Goal: Task Accomplishment & Management: Manage account settings

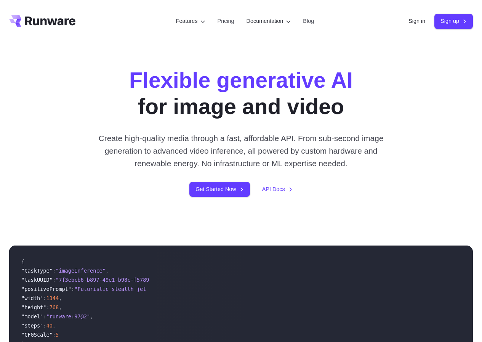
click at [418, 23] on link "Sign in" at bounding box center [416, 21] width 17 height 9
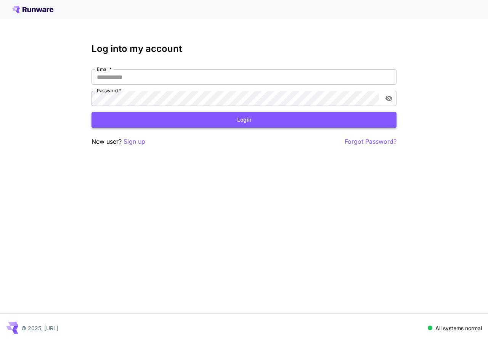
type input "**********"
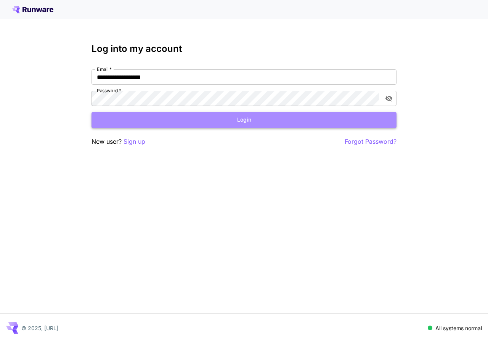
click at [195, 118] on button "Login" at bounding box center [243, 120] width 305 height 16
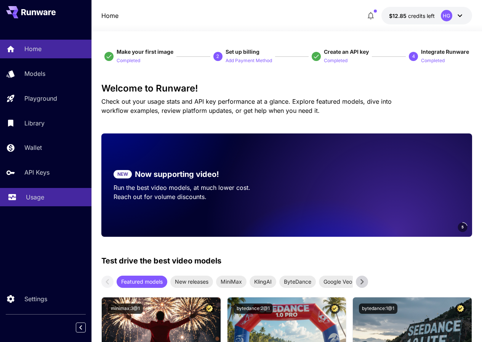
click at [38, 200] on p "Usage" at bounding box center [35, 196] width 18 height 9
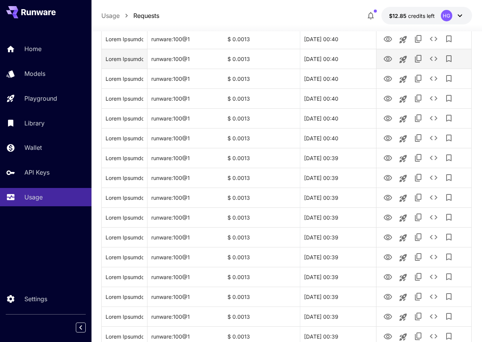
scroll to position [305, 0]
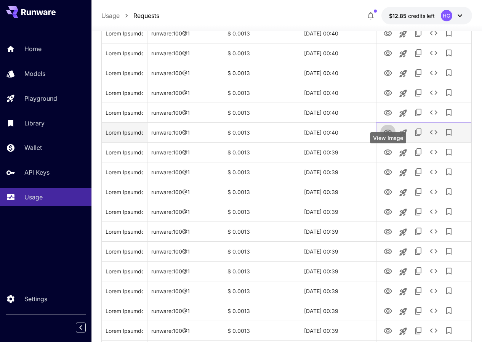
click at [389, 137] on icon "View Image" at bounding box center [387, 132] width 9 height 9
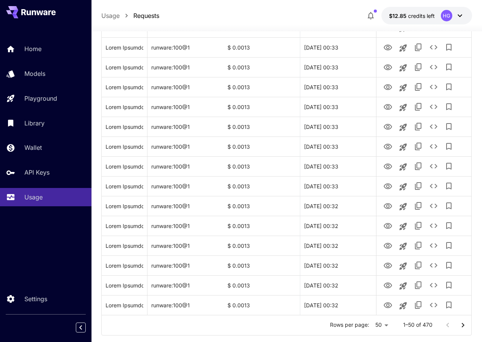
scroll to position [866, 0]
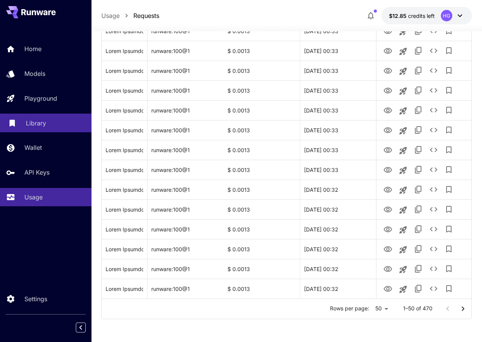
click at [54, 120] on div "Library" at bounding box center [55, 122] width 59 height 9
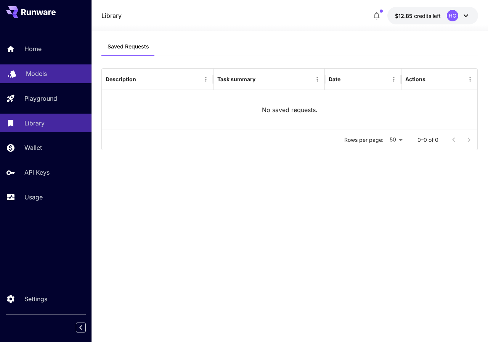
click at [51, 75] on div "Models" at bounding box center [55, 73] width 59 height 9
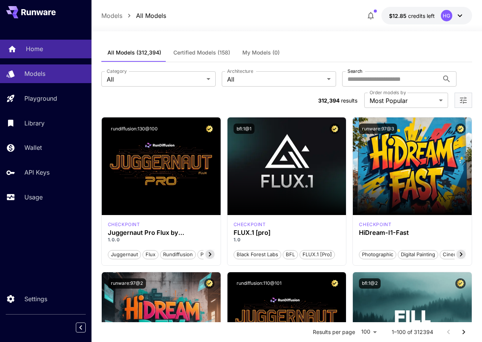
click at [50, 51] on div "Home" at bounding box center [55, 48] width 59 height 9
